Goal: Task Accomplishment & Management: Manage account settings

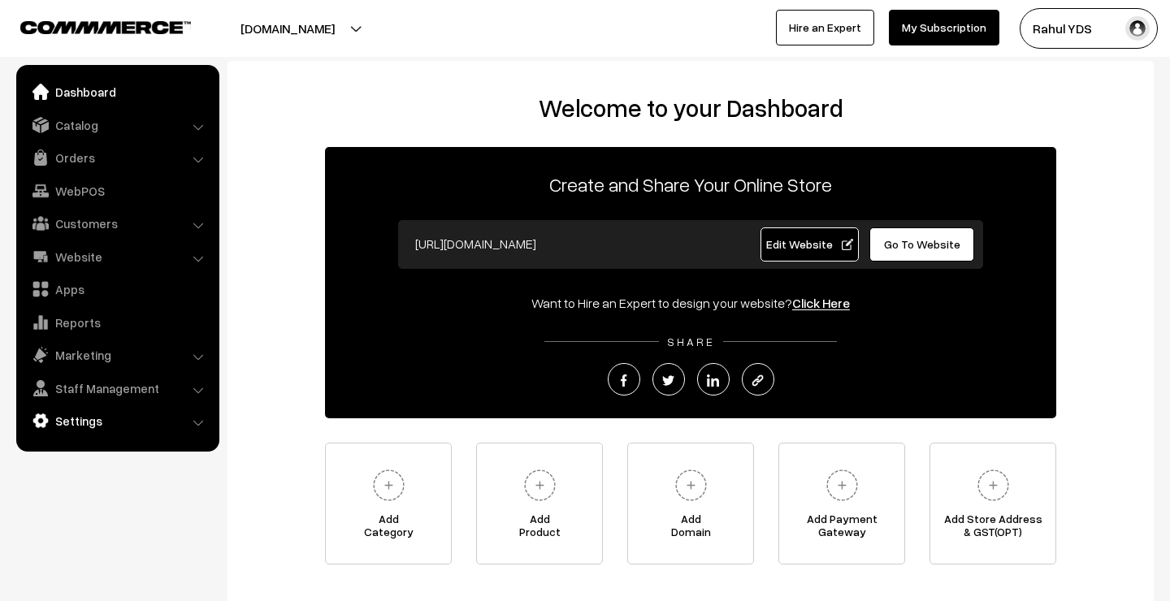
click at [116, 418] on link "Settings" at bounding box center [116, 420] width 193 height 29
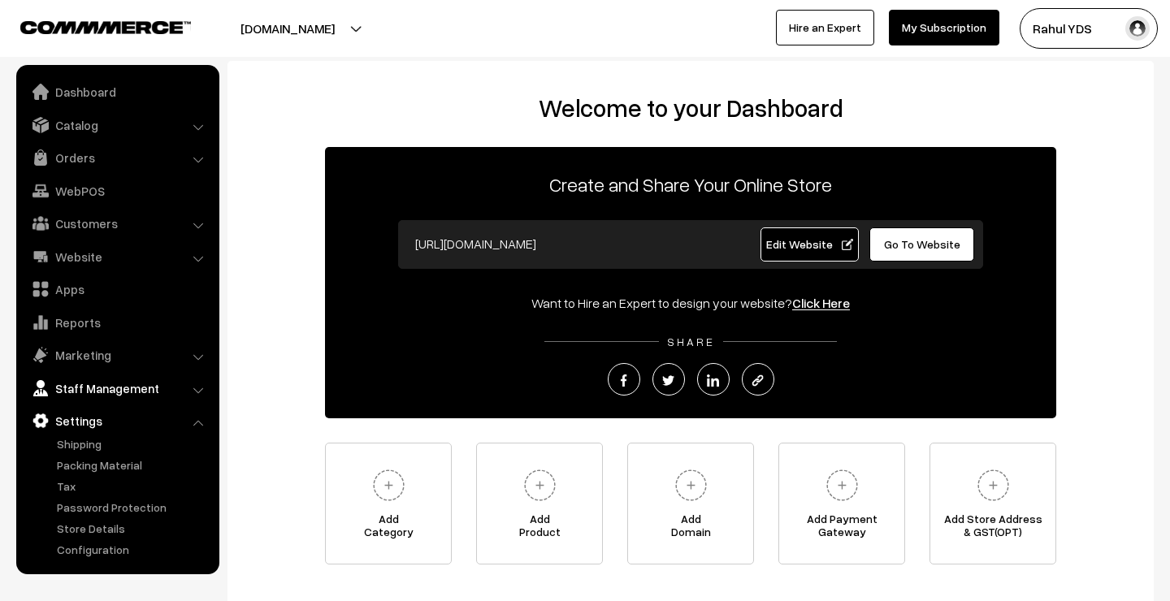
click at [122, 374] on link "Staff Management" at bounding box center [116, 388] width 193 height 29
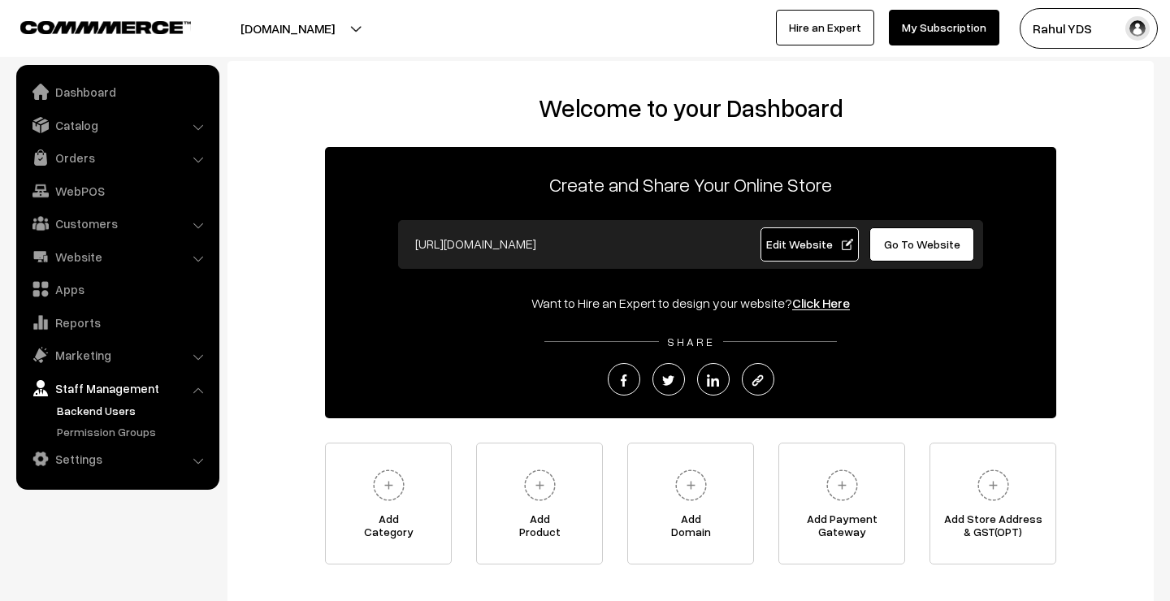
click at [121, 411] on link "Backend Users" at bounding box center [133, 410] width 161 height 17
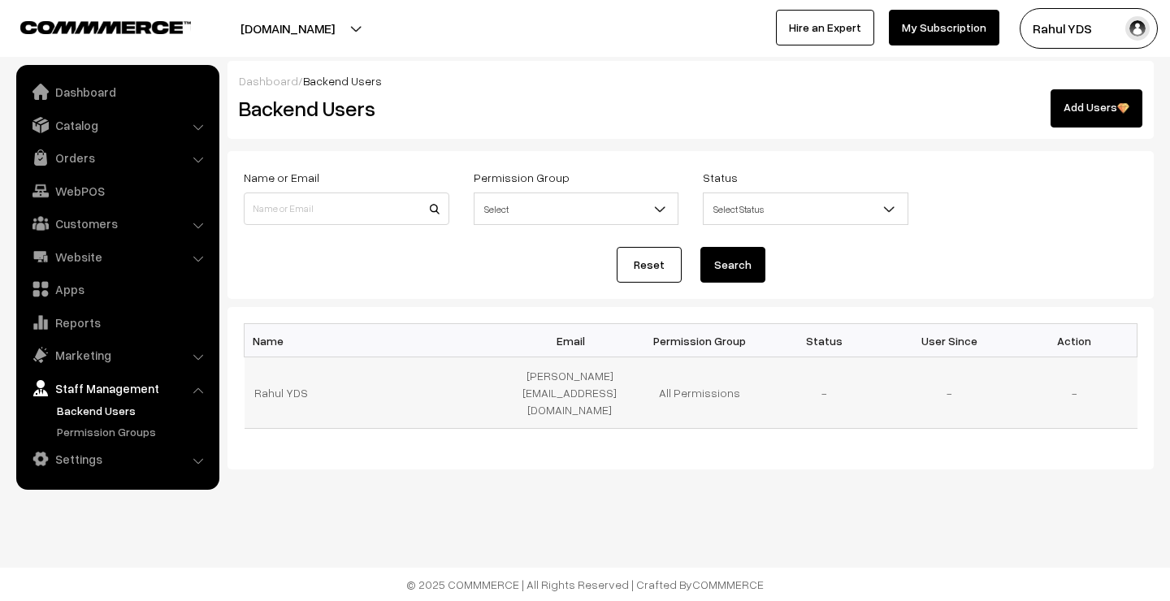
drag, startPoint x: 516, startPoint y: 371, endPoint x: 578, endPoint y: 393, distance: 65.5
click at [578, 393] on td "[PERSON_NAME][EMAIL_ADDRESS][DOMAIN_NAME]" at bounding box center [574, 392] width 125 height 71
click at [964, 23] on link "My Subscription" at bounding box center [944, 28] width 110 height 36
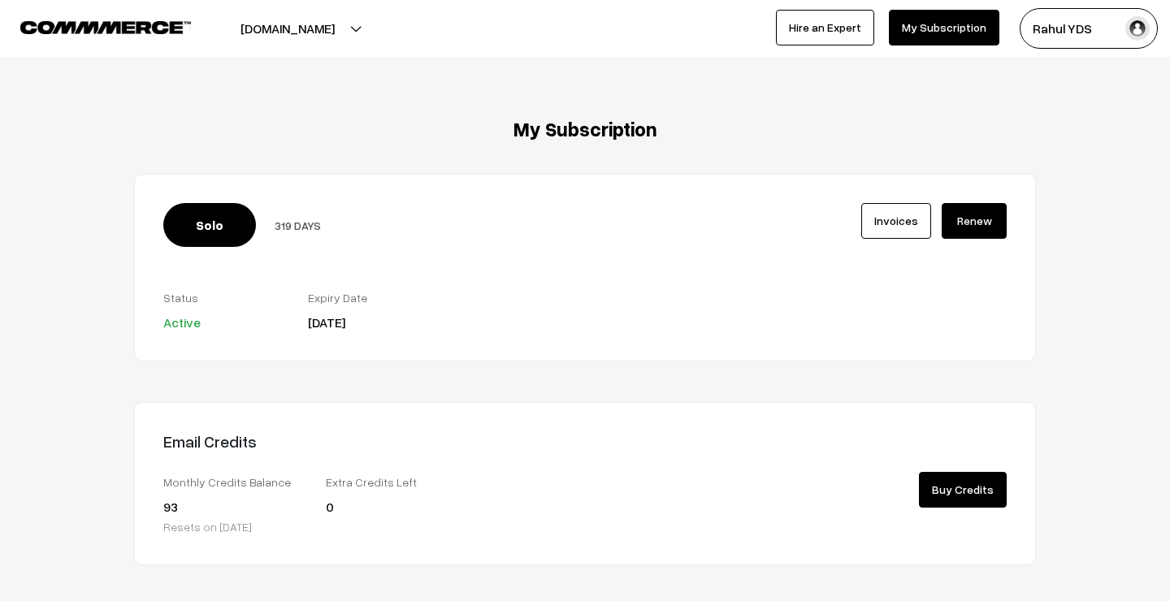
click at [1080, 375] on div "My Subscription Solo 319 DAYS Invoices Active 93 0" at bounding box center [584, 444] width 1145 height 652
